Goal: Information Seeking & Learning: Check status

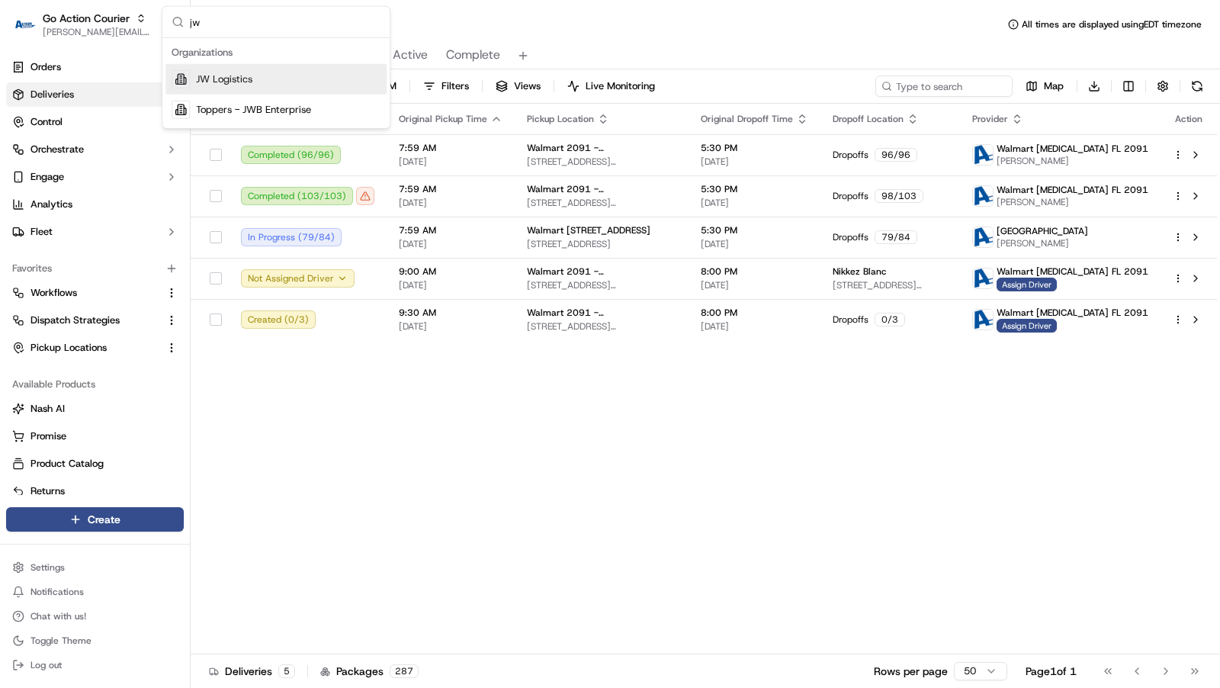
type input "jw"
click at [230, 78] on span "JW Logistics" at bounding box center [224, 79] width 56 height 14
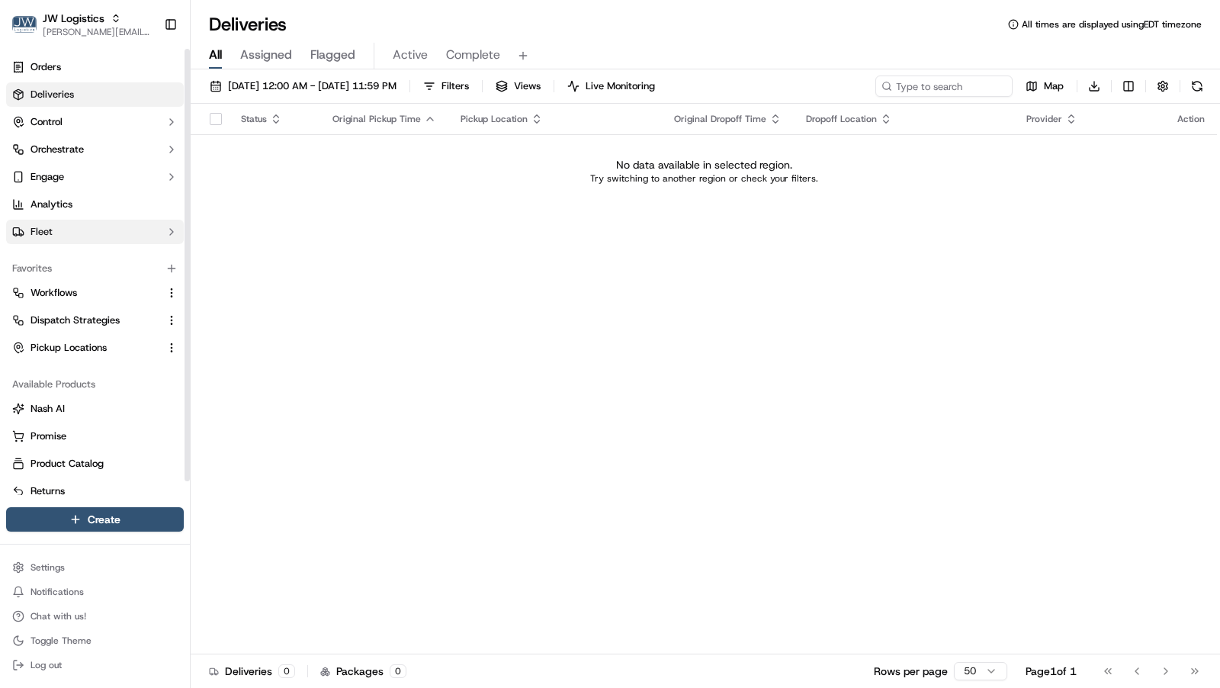
click at [79, 236] on button "Fleet" at bounding box center [95, 232] width 178 height 24
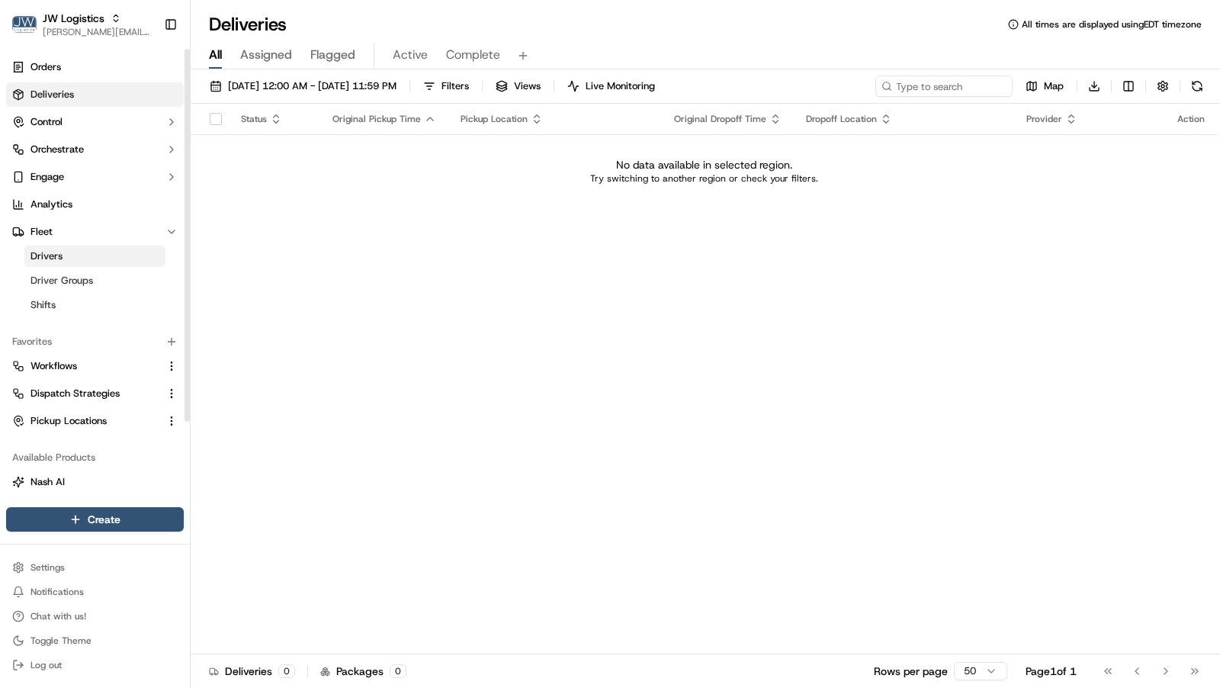
click at [66, 262] on link "Drivers" at bounding box center [94, 256] width 141 height 21
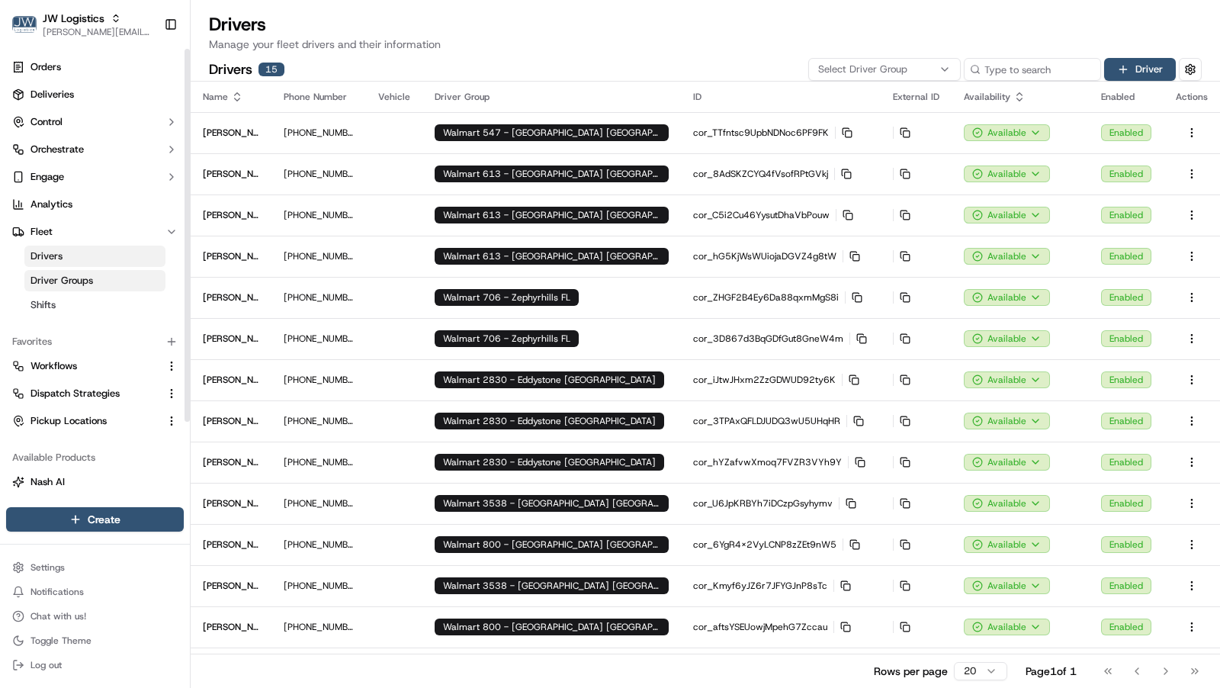
click at [103, 278] on link "Driver Groups" at bounding box center [94, 280] width 141 height 21
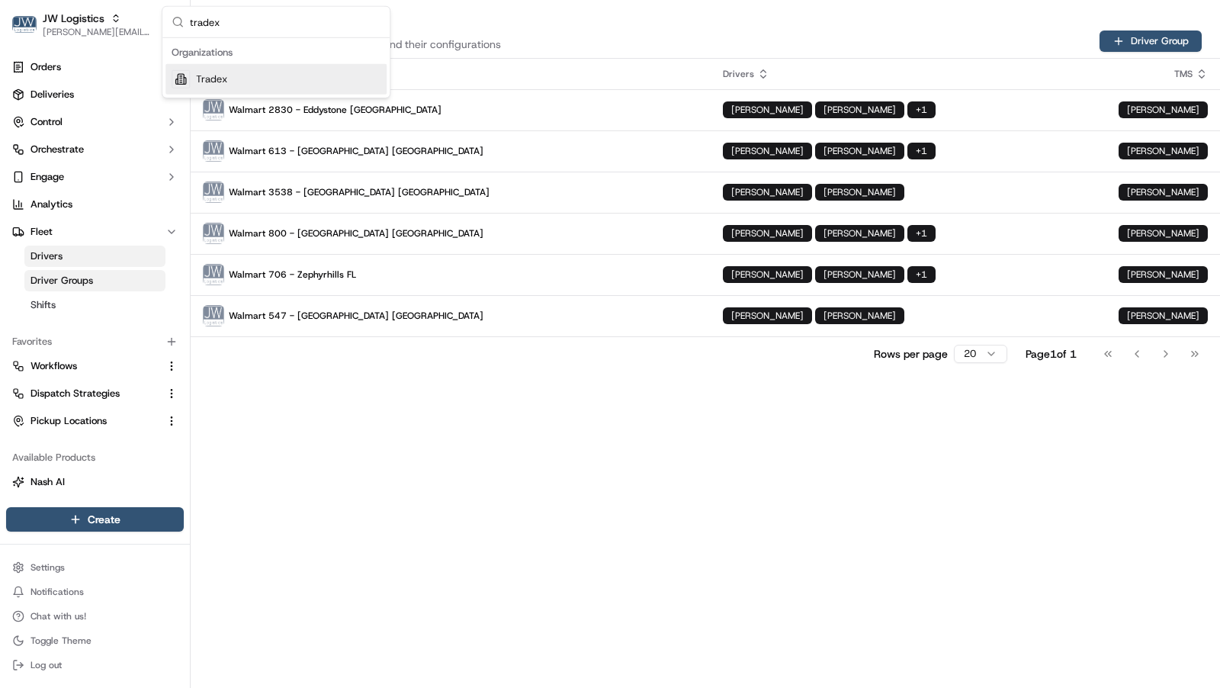
type input "tradex"
click at [233, 74] on div "Tradex" at bounding box center [275, 79] width 221 height 30
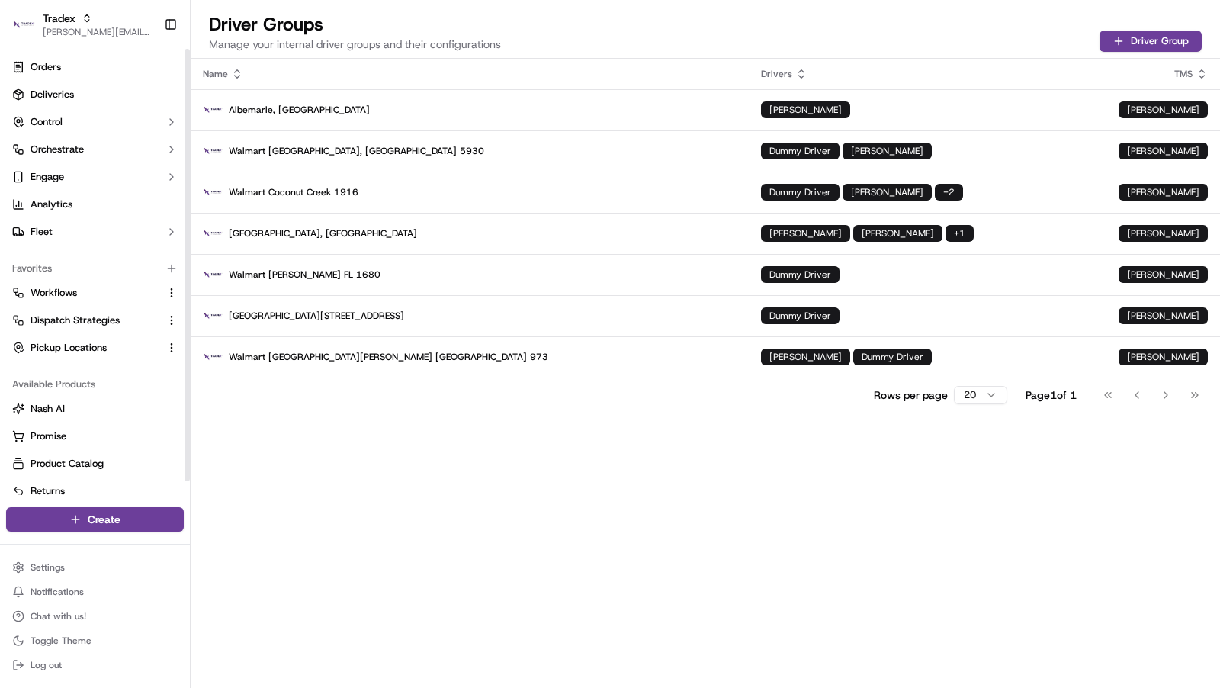
click at [113, 97] on link "Deliveries" at bounding box center [95, 94] width 178 height 24
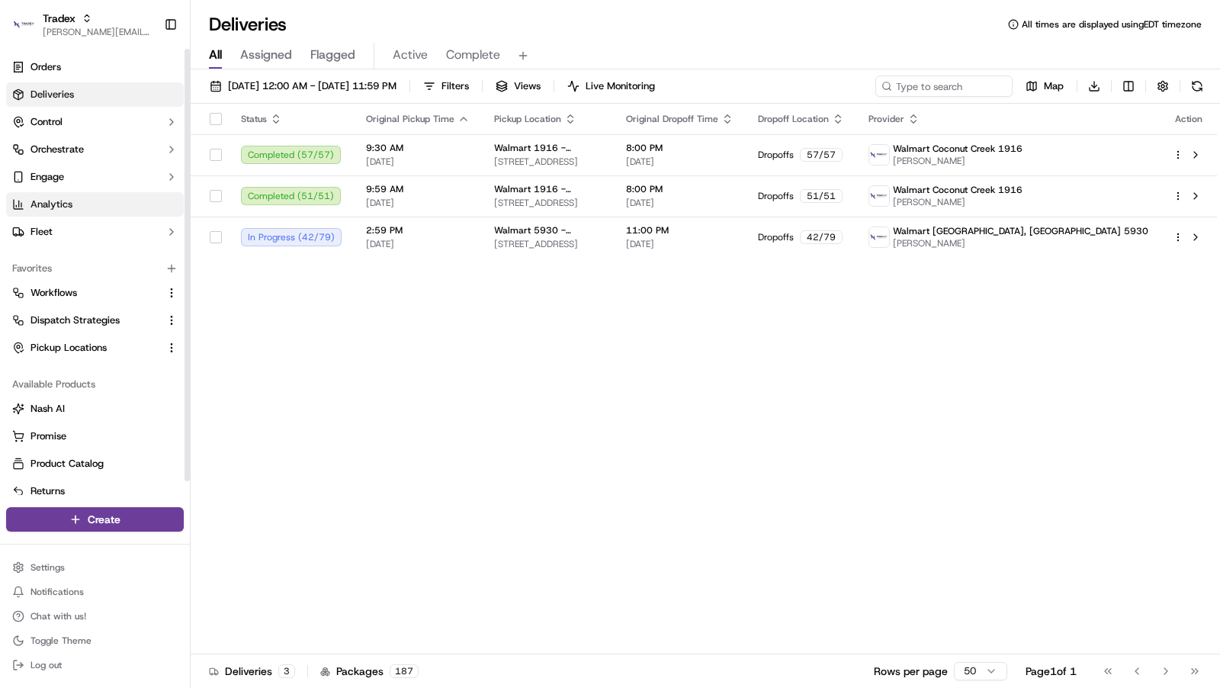
click at [71, 202] on span "Analytics" at bounding box center [51, 204] width 42 height 14
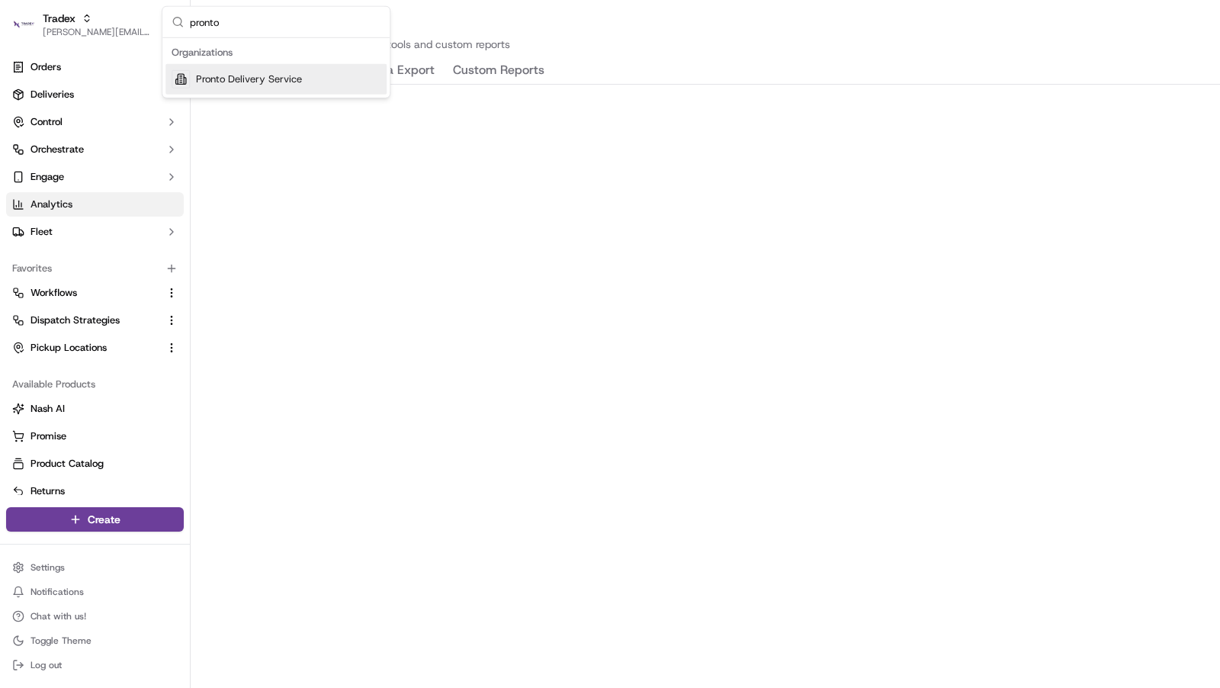
type input "pronto"
click at [297, 69] on div "Pronto Delivery Service" at bounding box center [275, 79] width 221 height 30
